Goal: Transaction & Acquisition: Download file/media

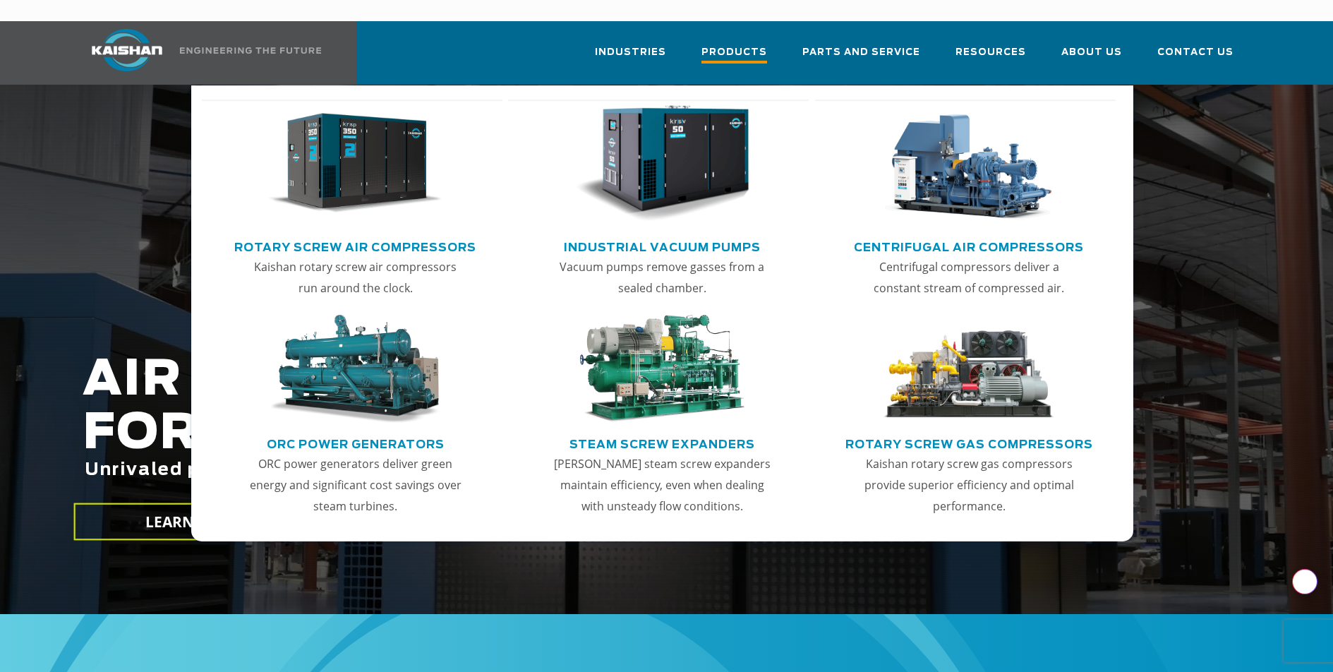
click at [733, 44] on span "Products" at bounding box center [735, 53] width 66 height 19
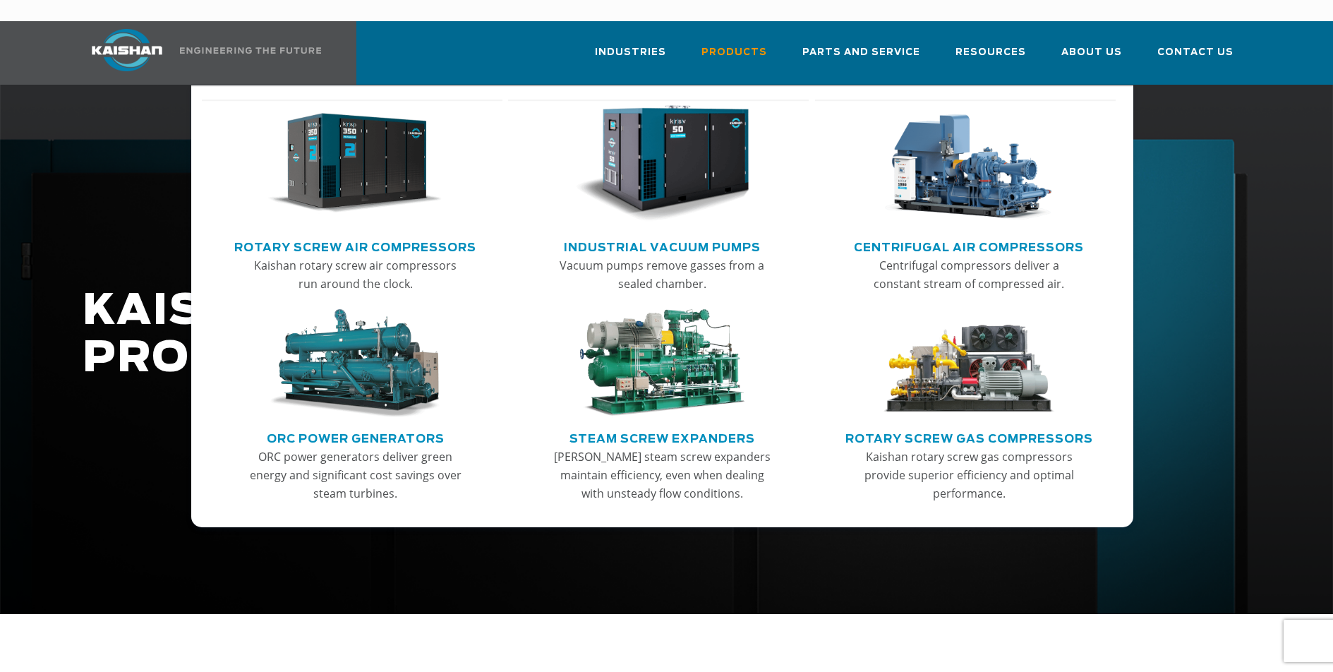
click at [364, 235] on link "Rotary Screw Air Compressors" at bounding box center [355, 245] width 242 height 21
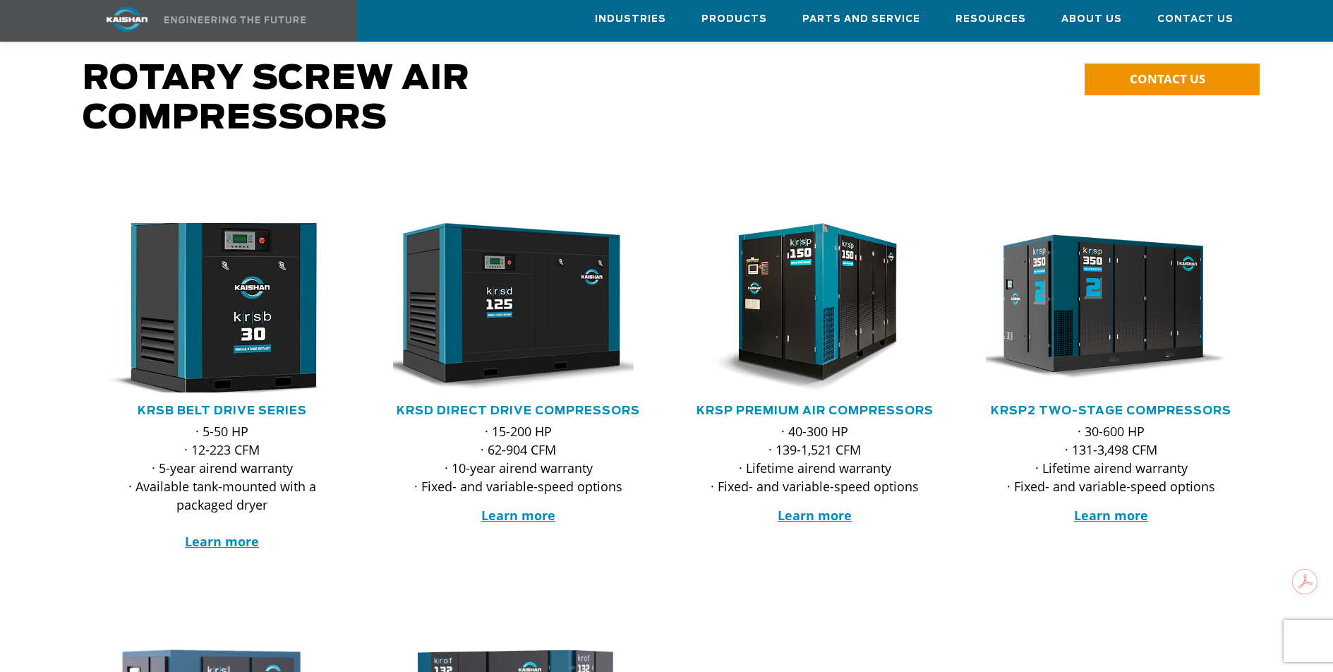
scroll to position [159, 0]
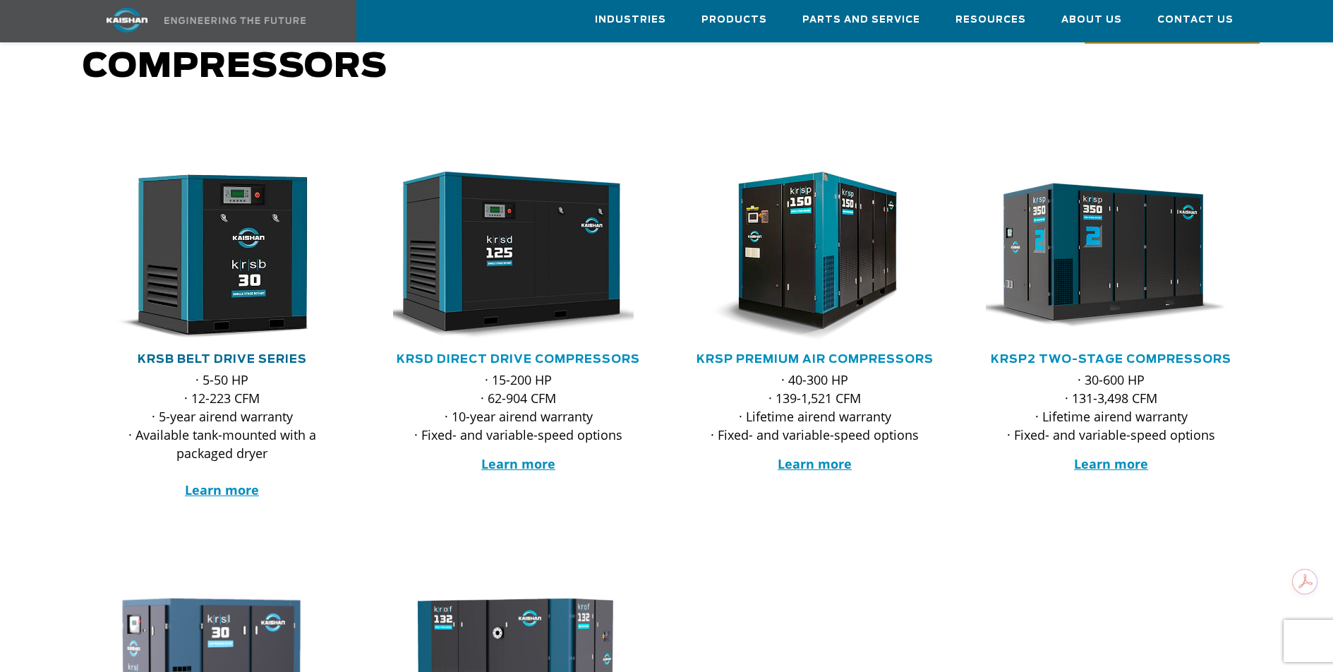
click at [208, 354] on link "KRSB Belt Drive Series" at bounding box center [222, 359] width 169 height 11
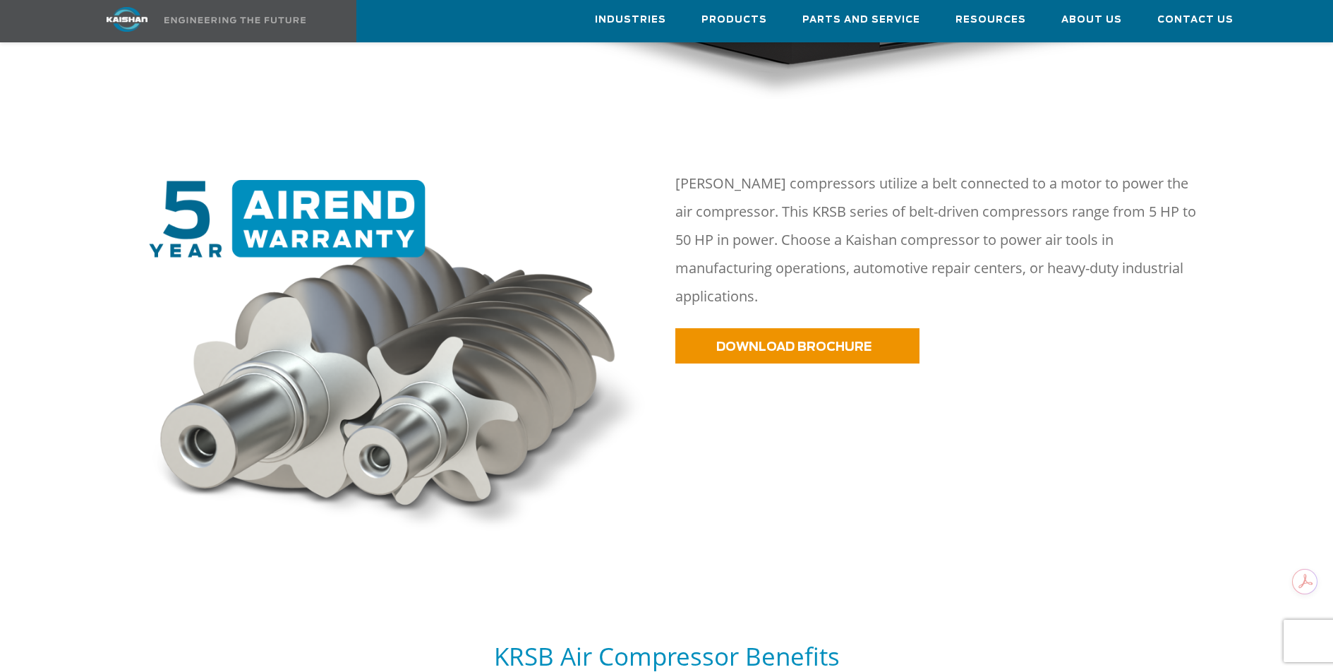
scroll to position [565, 0]
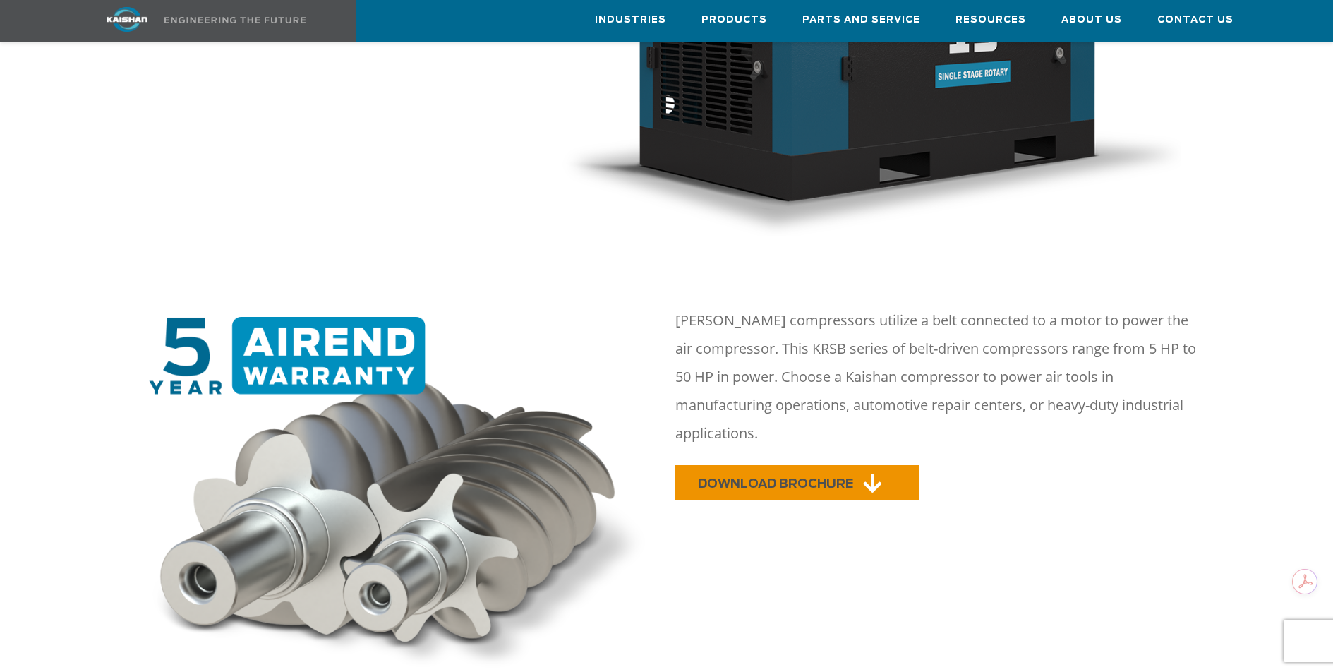
click at [776, 465] on link "DOWNLOAD BROCHURE" at bounding box center [797, 482] width 244 height 35
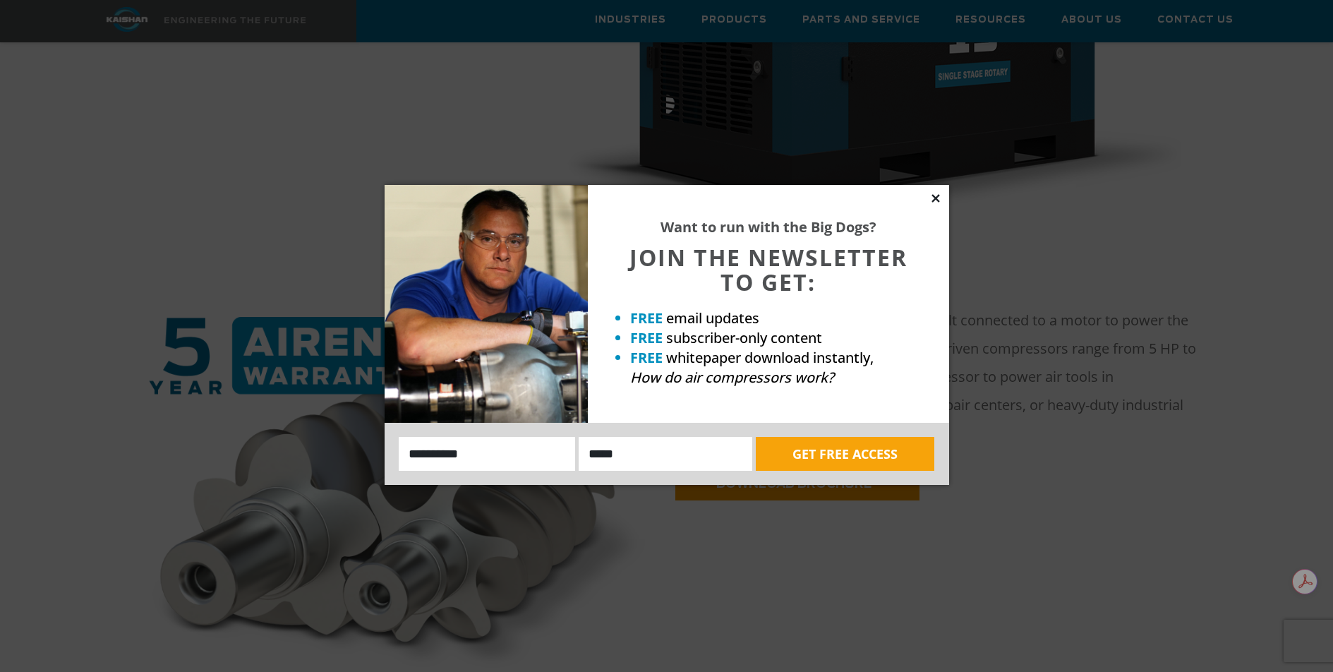
click at [935, 196] on icon at bounding box center [936, 198] width 8 height 8
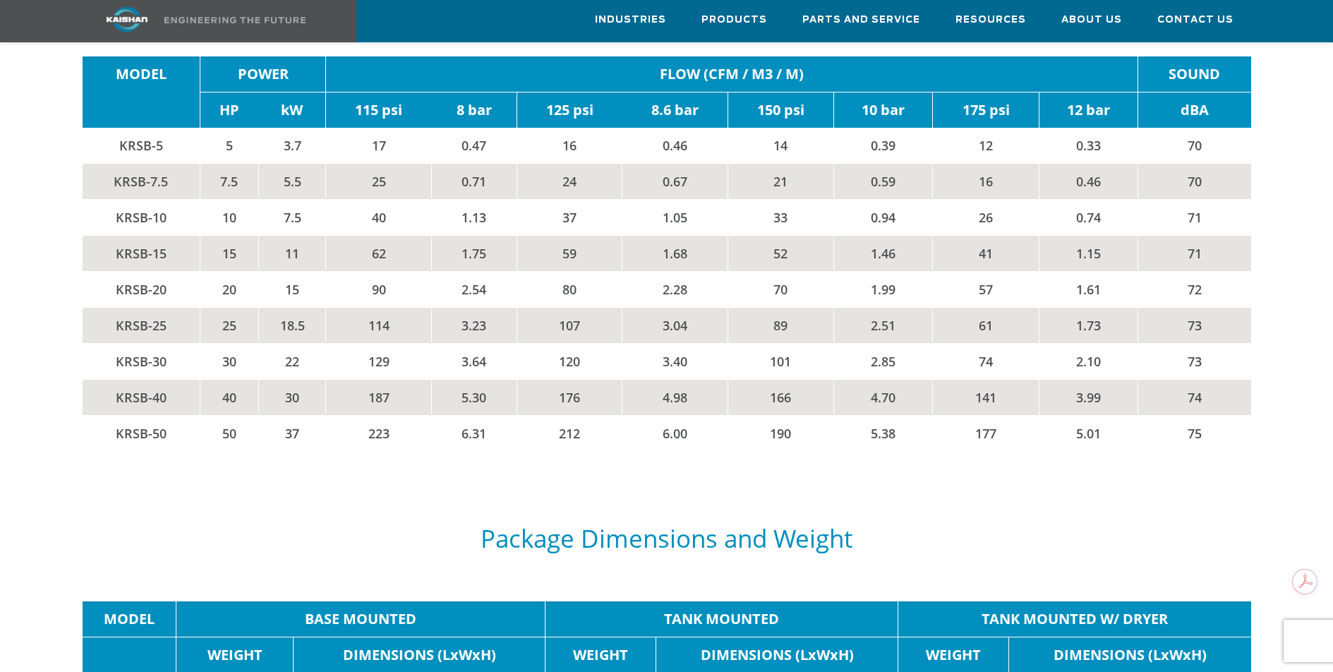
scroll to position [2506, 0]
